Goal: Browse casually: Explore the website without a specific task or goal

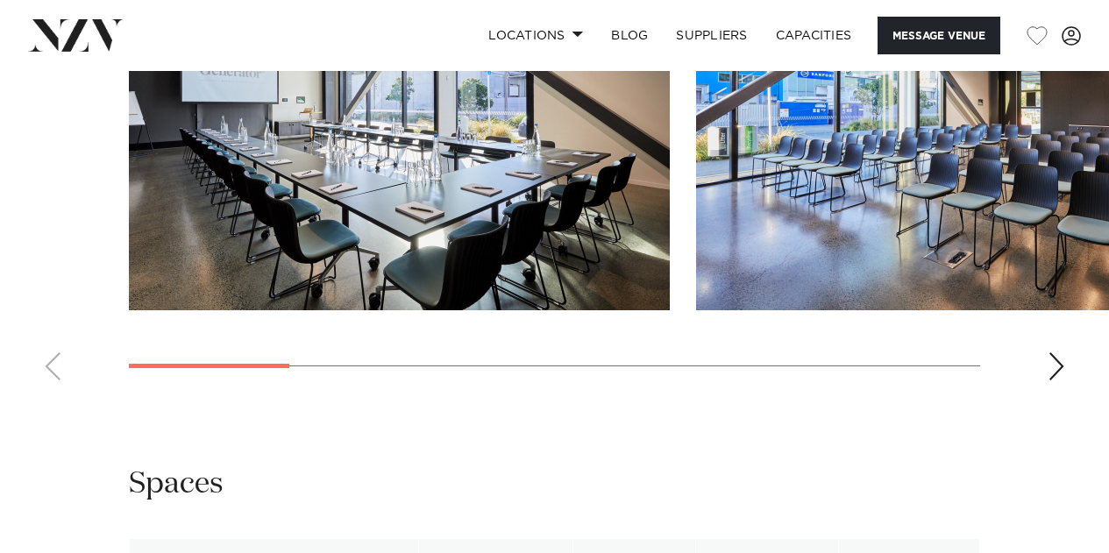
scroll to position [1841, 0]
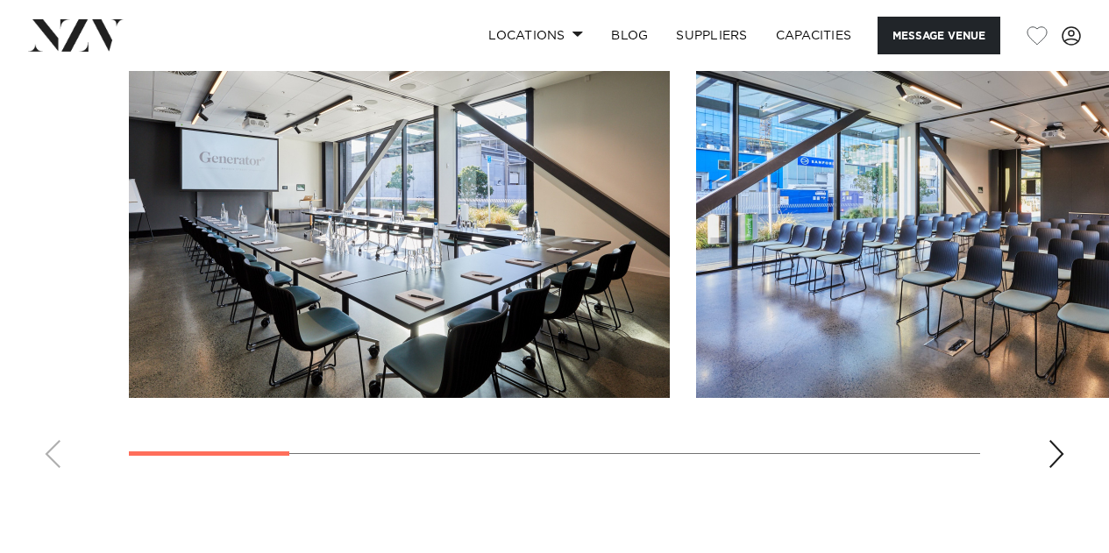
click at [1063, 440] on div "Next slide" at bounding box center [1056, 454] width 18 height 28
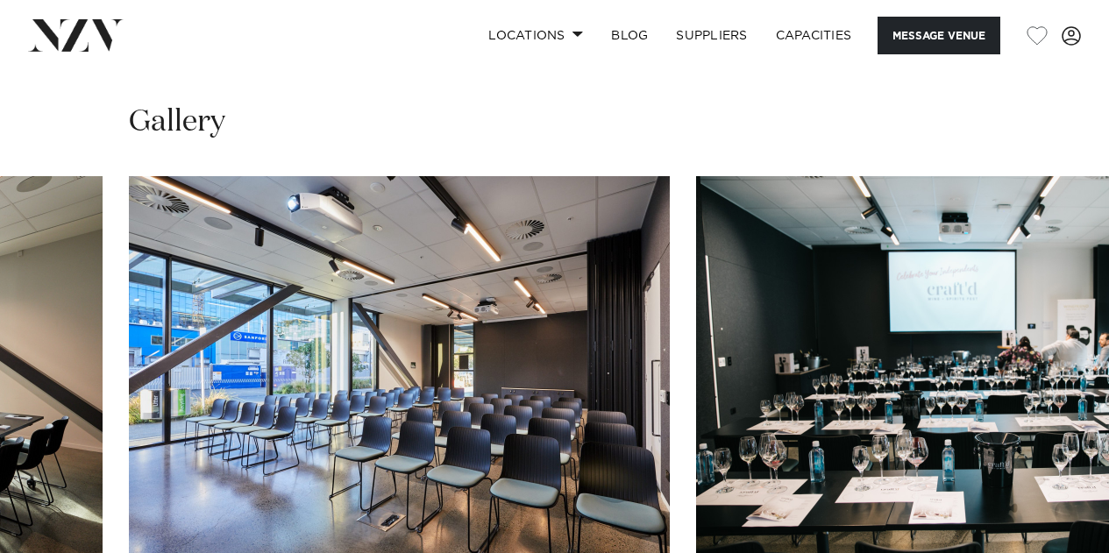
scroll to position [1753, 0]
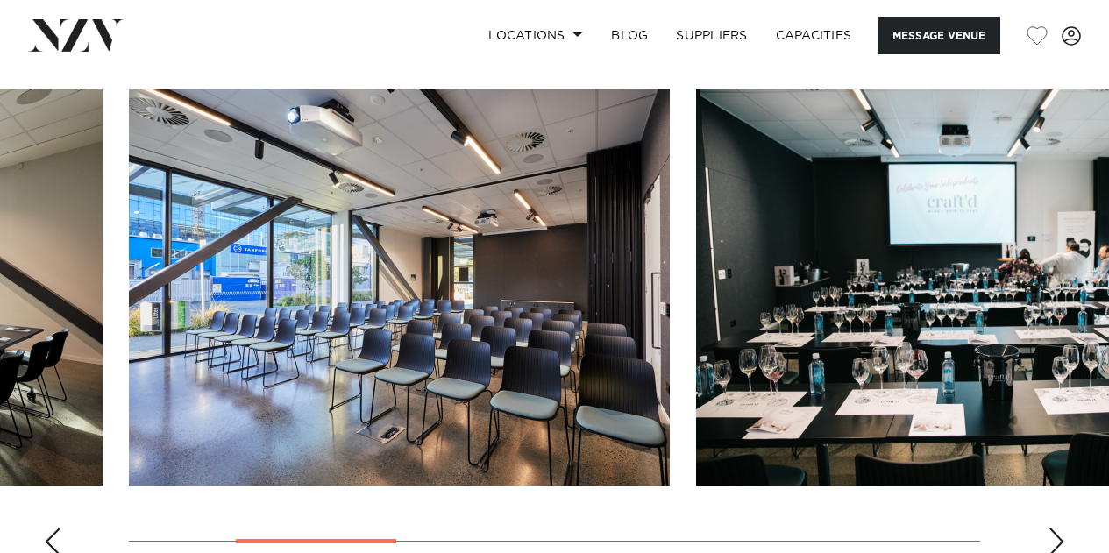
click at [1061, 528] on div "Next slide" at bounding box center [1056, 542] width 18 height 28
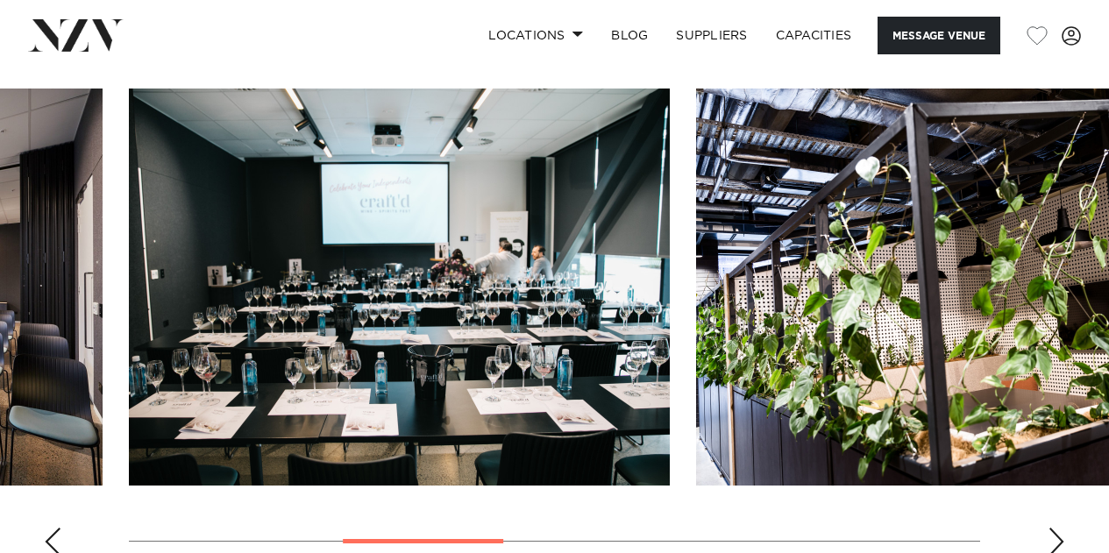
click at [1061, 528] on div "Next slide" at bounding box center [1056, 542] width 18 height 28
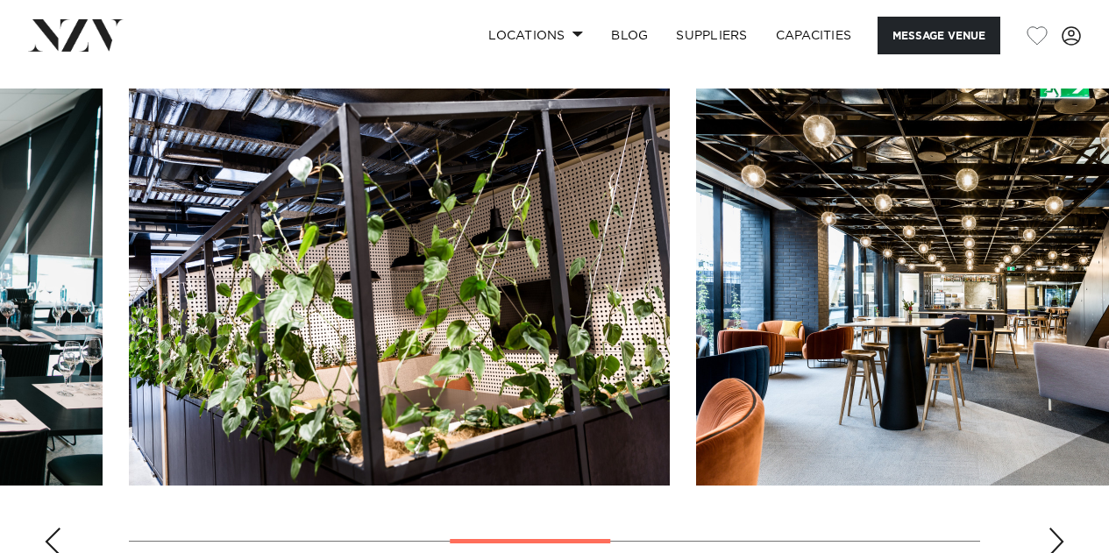
click at [1061, 528] on div "Next slide" at bounding box center [1056, 542] width 18 height 28
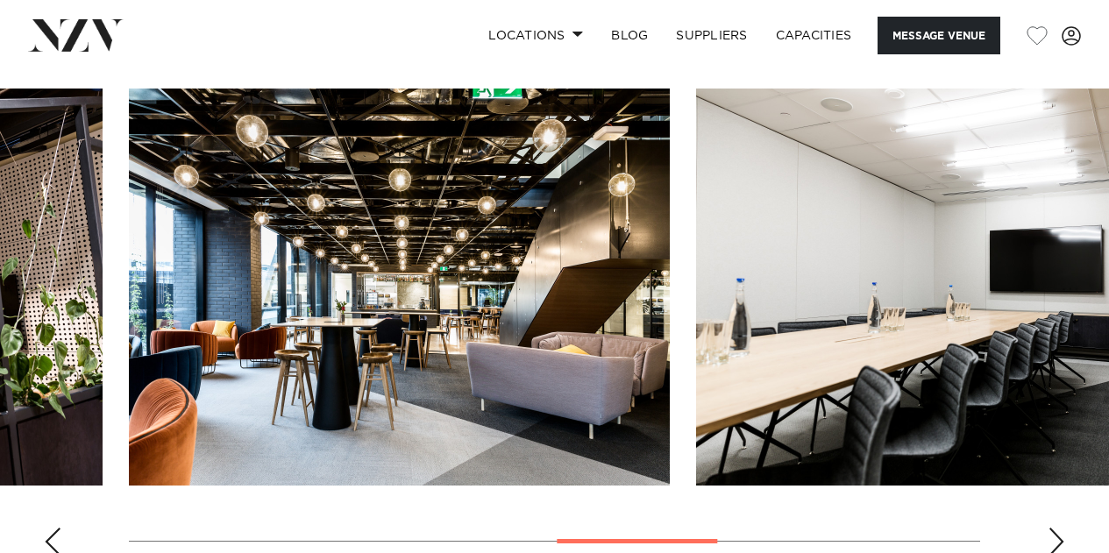
click at [1062, 528] on div "Next slide" at bounding box center [1056, 542] width 18 height 28
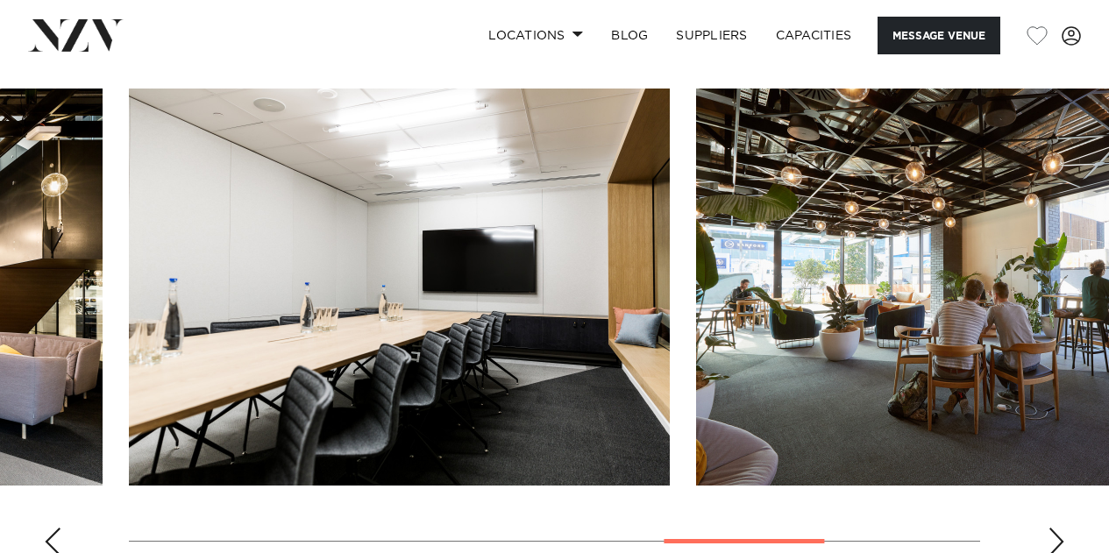
click at [1062, 528] on div "Next slide" at bounding box center [1056, 542] width 18 height 28
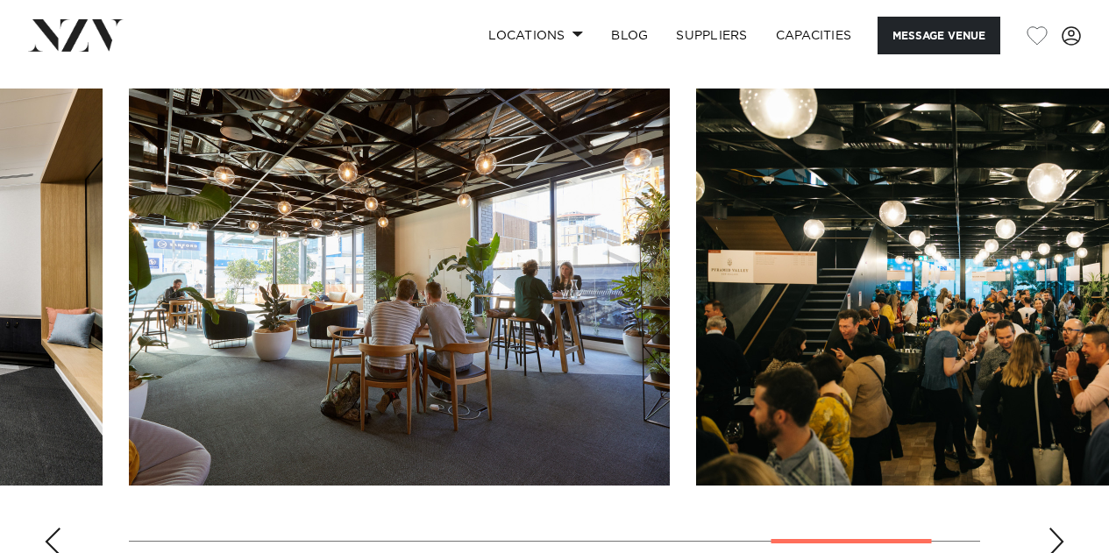
click at [1054, 528] on div "Next slide" at bounding box center [1056, 542] width 18 height 28
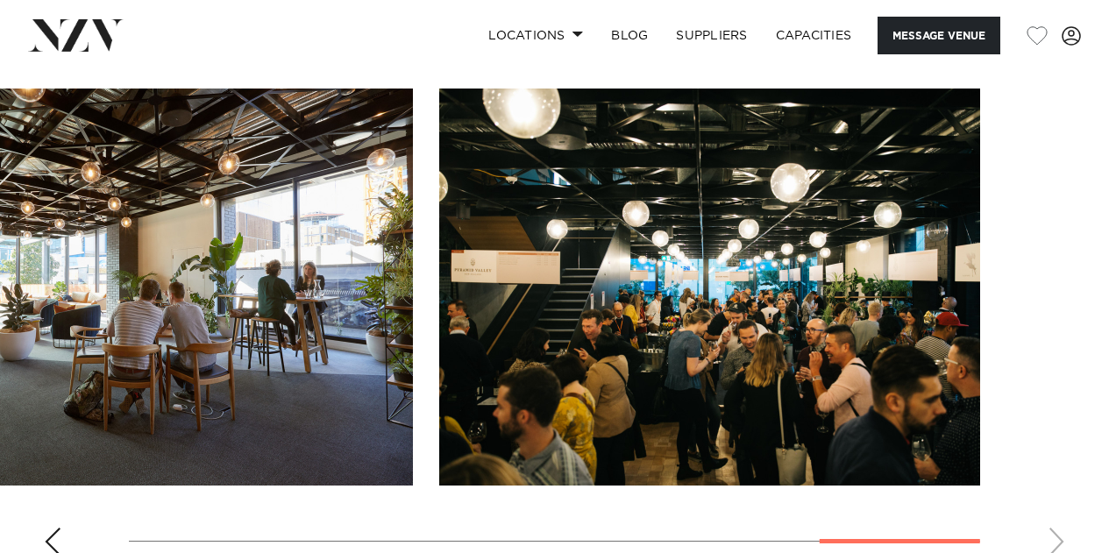
click at [1054, 461] on swiper-container at bounding box center [554, 329] width 1109 height 481
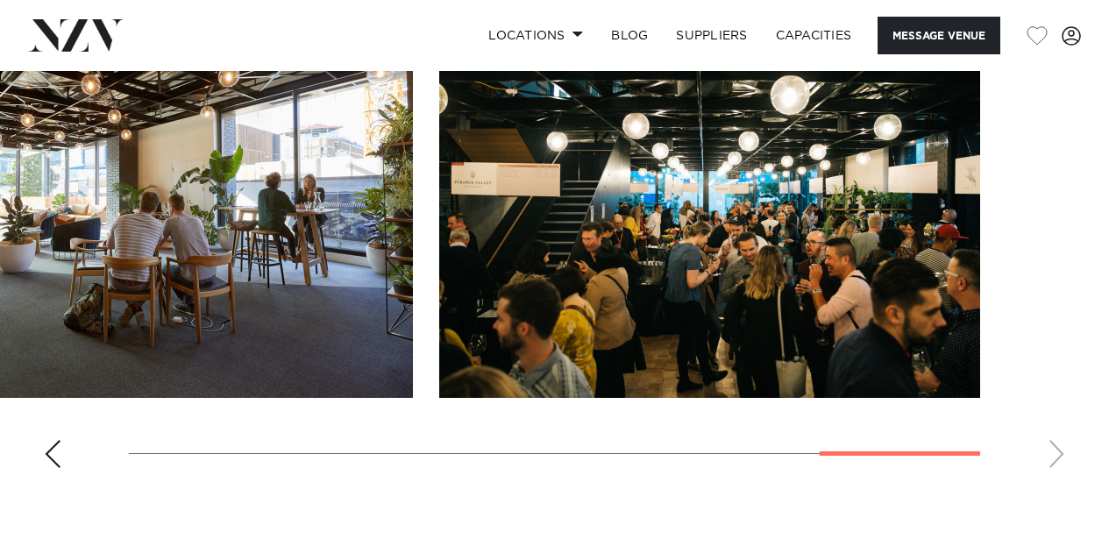
scroll to position [2104, 0]
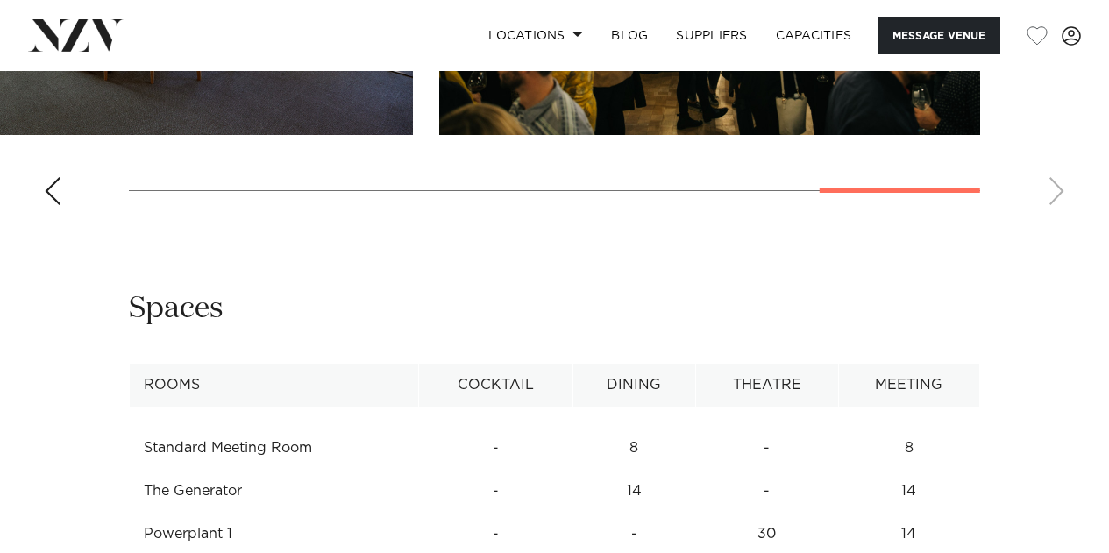
click at [48, 177] on div "Previous slide" at bounding box center [53, 191] width 18 height 28
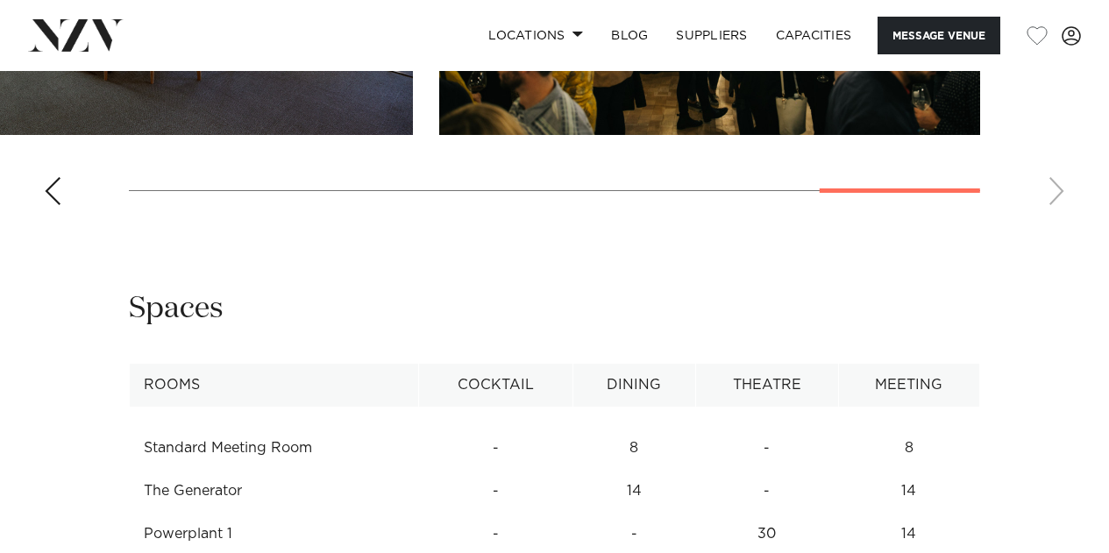
click at [48, 177] on div "Previous slide" at bounding box center [53, 191] width 18 height 28
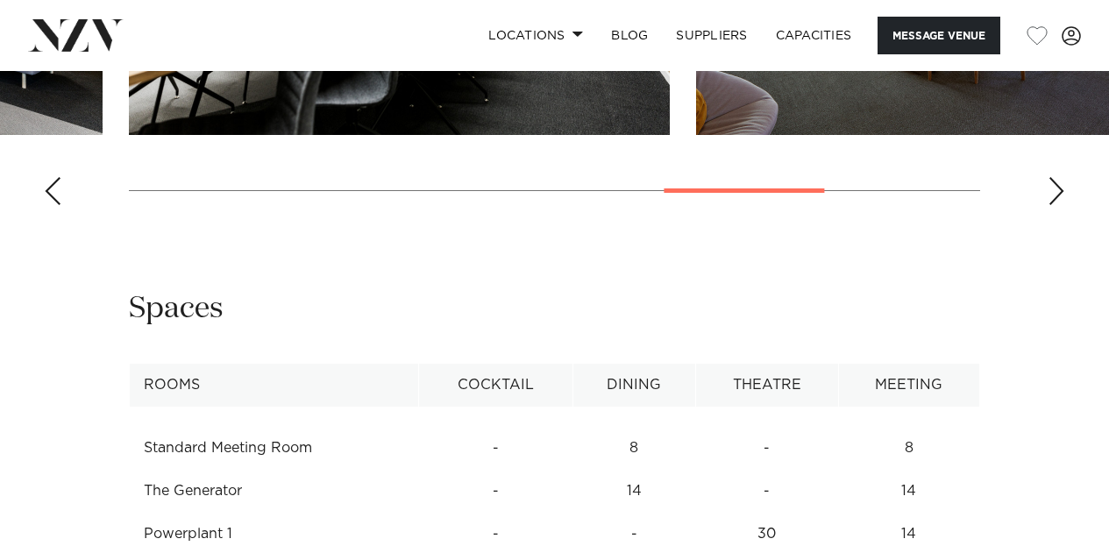
click at [48, 177] on div "Previous slide" at bounding box center [53, 191] width 18 height 28
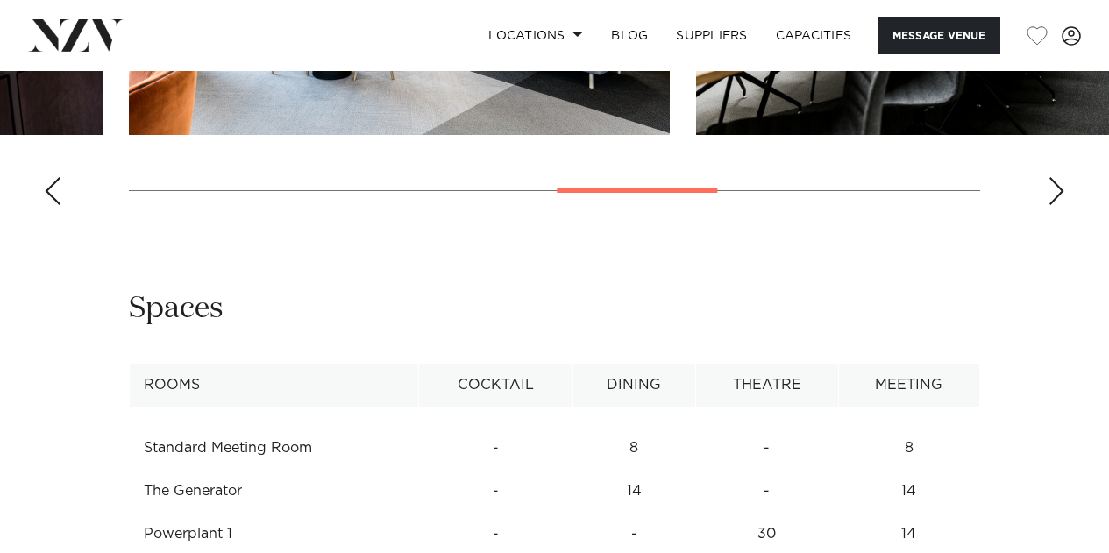
click at [48, 177] on div "Previous slide" at bounding box center [53, 191] width 18 height 28
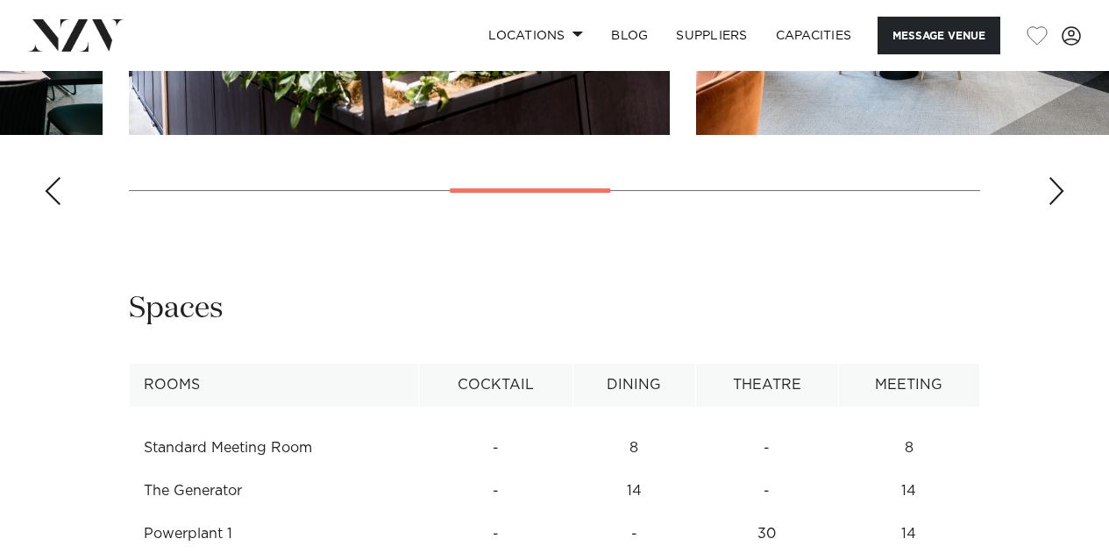
click at [48, 177] on div "Previous slide" at bounding box center [53, 191] width 18 height 28
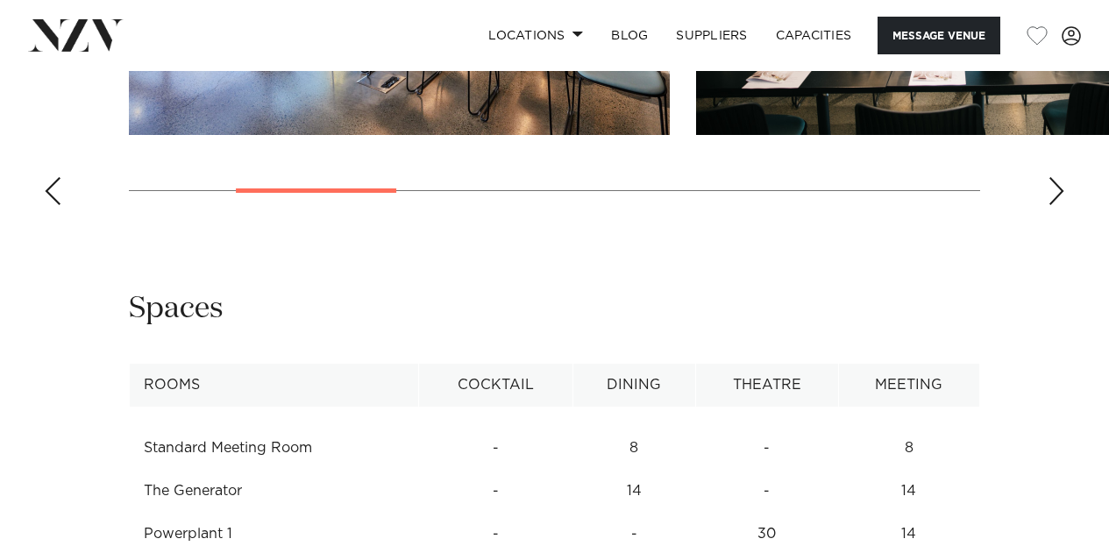
click at [48, 177] on div "Previous slide" at bounding box center [53, 191] width 18 height 28
